Goal: Complete application form

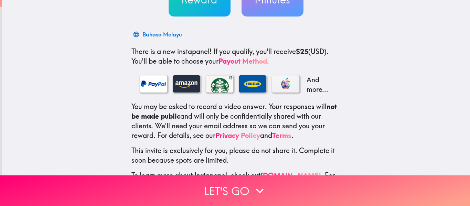
scroll to position [100, 0]
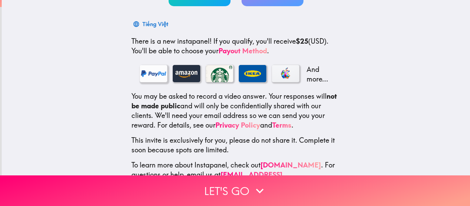
click at [144, 76] on div at bounding box center [154, 73] width 28 height 17
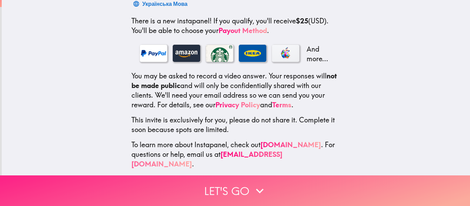
click at [237, 186] on button "Let's go" at bounding box center [235, 191] width 470 height 31
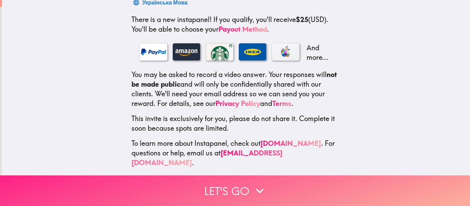
scroll to position [0, 0]
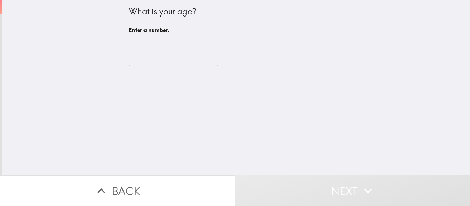
click at [164, 61] on input "number" at bounding box center [174, 55] width 90 height 21
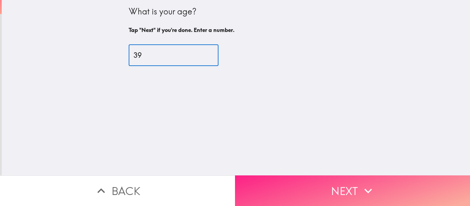
type input "39"
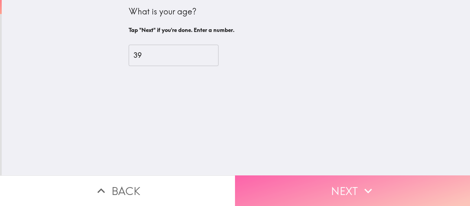
click at [263, 183] on button "Next" at bounding box center [352, 191] width 235 height 31
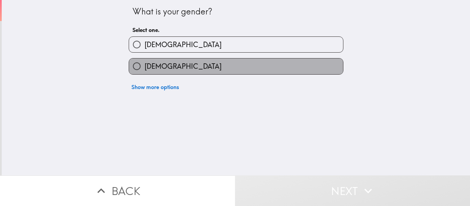
click at [168, 65] on label "[DEMOGRAPHIC_DATA]" at bounding box center [236, 66] width 214 height 15
click at [145, 65] on input "[DEMOGRAPHIC_DATA]" at bounding box center [136, 66] width 15 height 15
radio input "true"
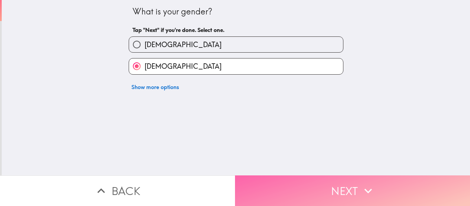
click at [292, 182] on button "Next" at bounding box center [352, 191] width 235 height 31
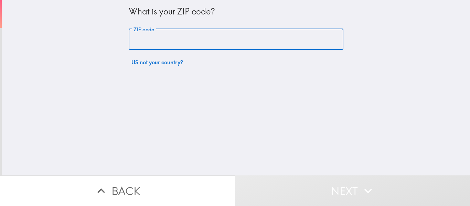
click at [210, 41] on input "ZIP code" at bounding box center [236, 39] width 215 height 21
type input "78660"
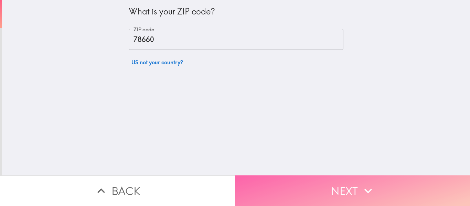
click at [319, 185] on button "Next" at bounding box center [352, 191] width 235 height 31
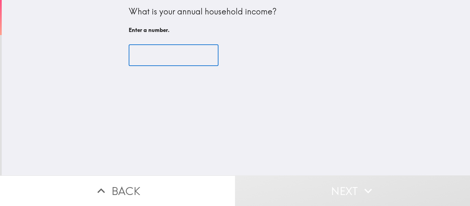
click at [190, 57] on input "number" at bounding box center [174, 55] width 90 height 21
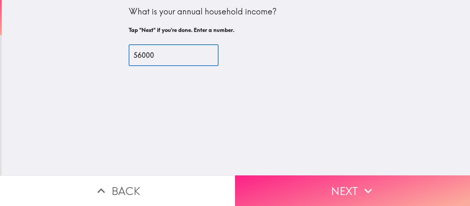
type input "56000"
click at [283, 180] on button "Next" at bounding box center [352, 191] width 235 height 31
